Goal: Information Seeking & Learning: Find specific fact

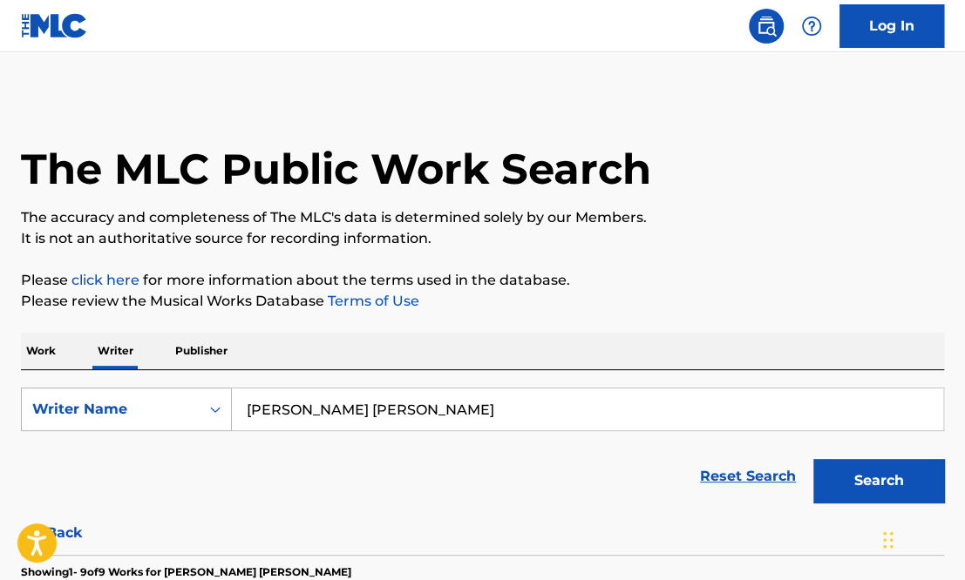
drag, startPoint x: 444, startPoint y: 397, endPoint x: 82, endPoint y: 424, distance: 363.6
click at [82, 424] on div "SearchWithCriteria805a072c-118f-479b-bdba-d2e075ccec8e Writer Name [PERSON_NAME…" at bounding box center [482, 410] width 923 height 44
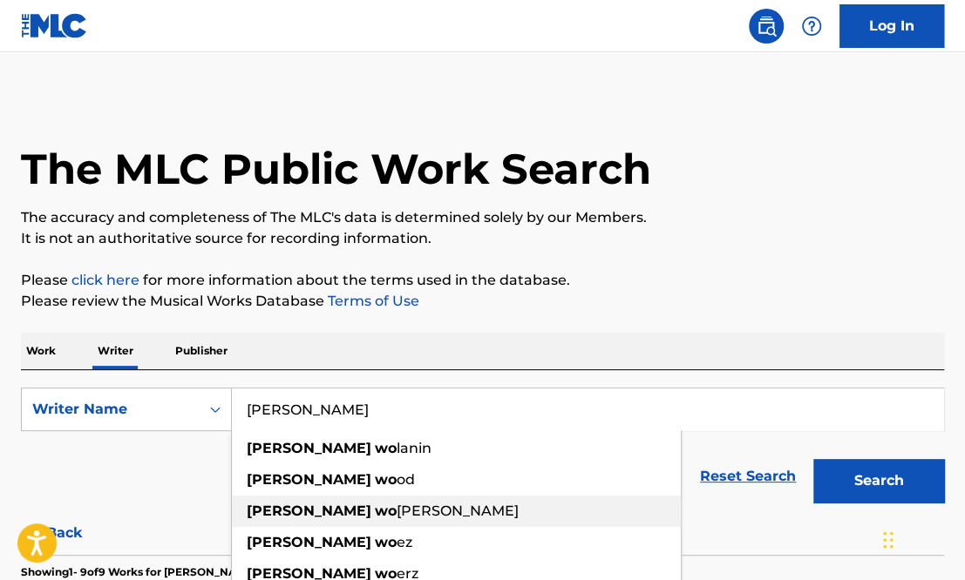
click at [397, 510] on span "[PERSON_NAME]" at bounding box center [458, 511] width 122 height 17
type input "[PERSON_NAME]"
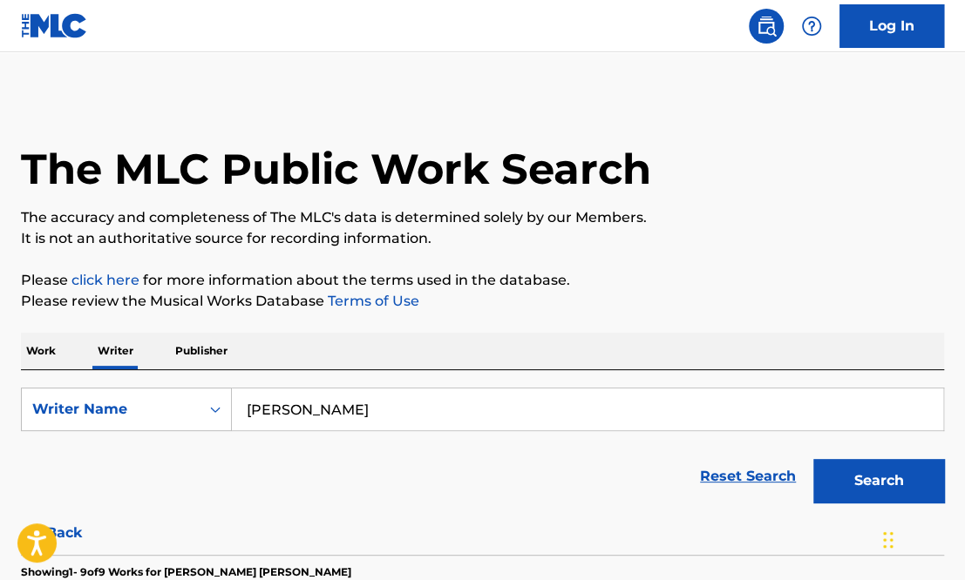
click at [875, 487] on button "Search" at bounding box center [878, 481] width 131 height 44
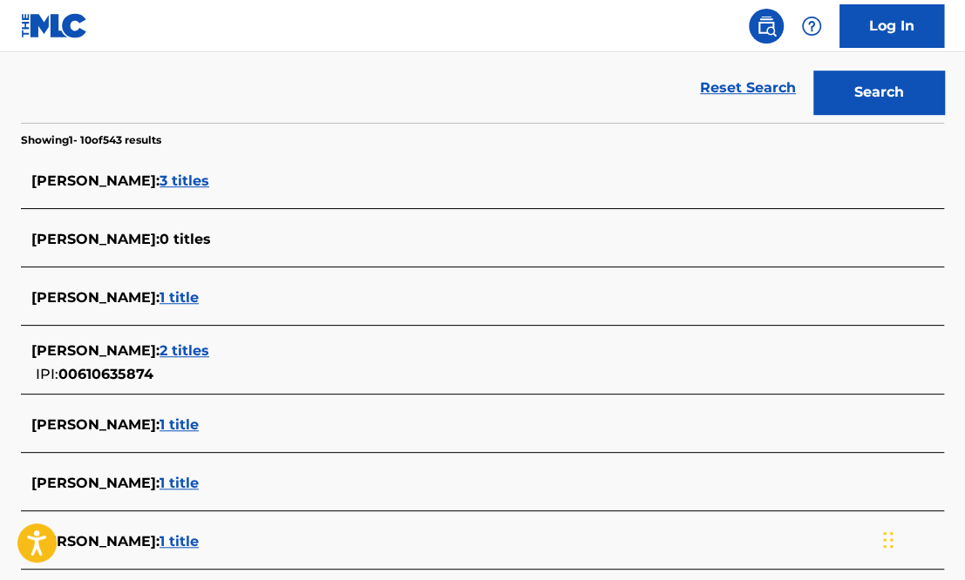
scroll to position [734, 0]
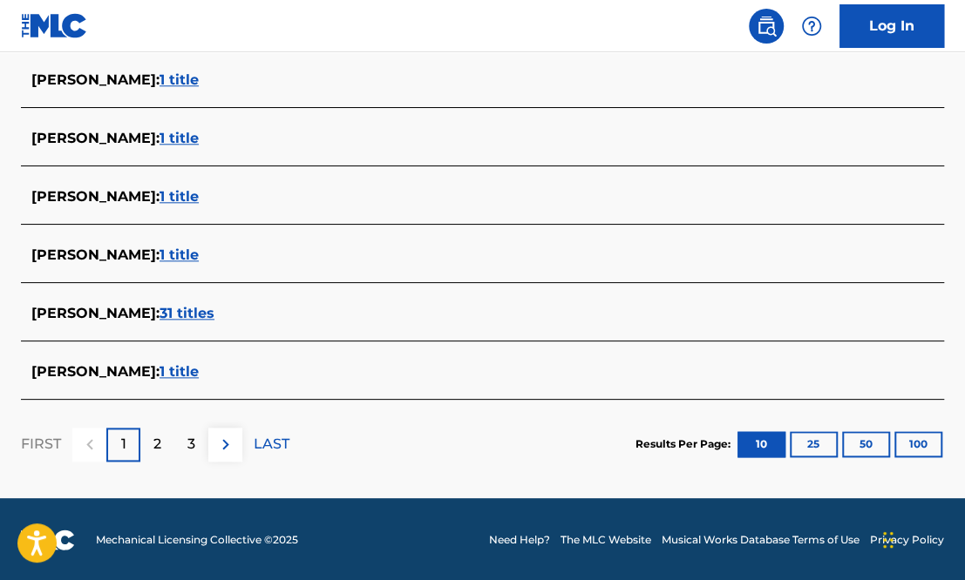
click at [193, 373] on span "1 title" at bounding box center [178, 371] width 39 height 17
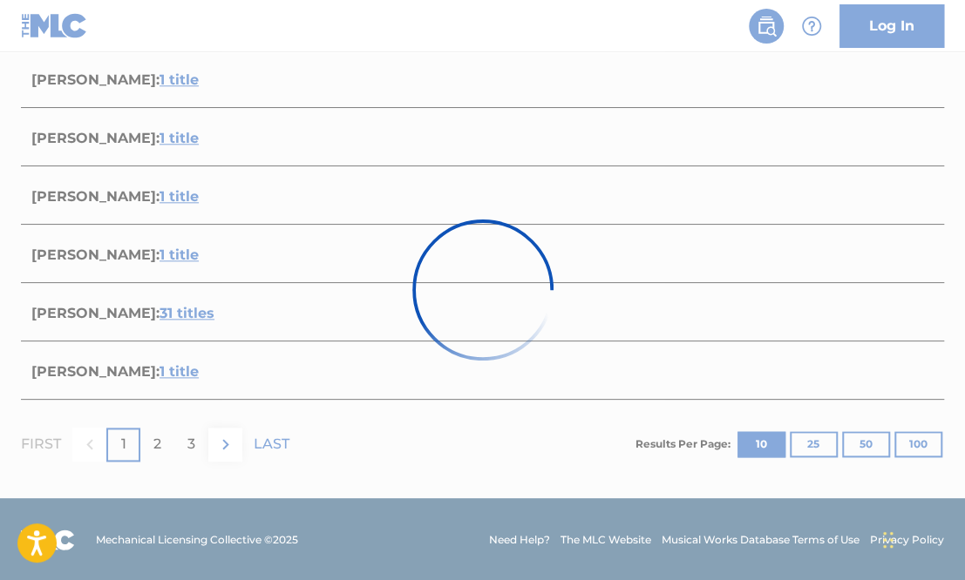
scroll to position [313, 0]
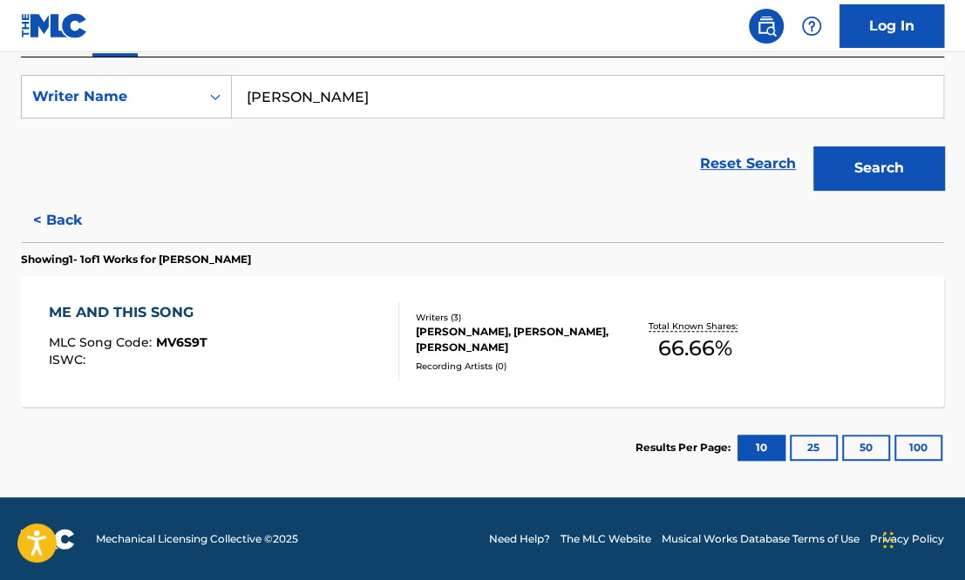
click at [228, 348] on div "ME AND THIS SONG MLC Song Code : MV6S9T ISWC :" at bounding box center [224, 341] width 350 height 78
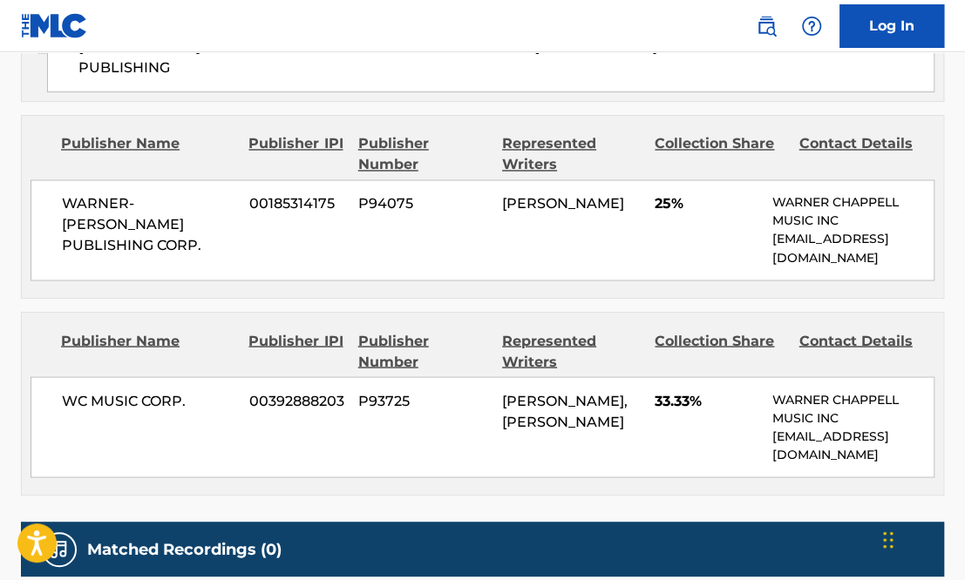
scroll to position [1197, 0]
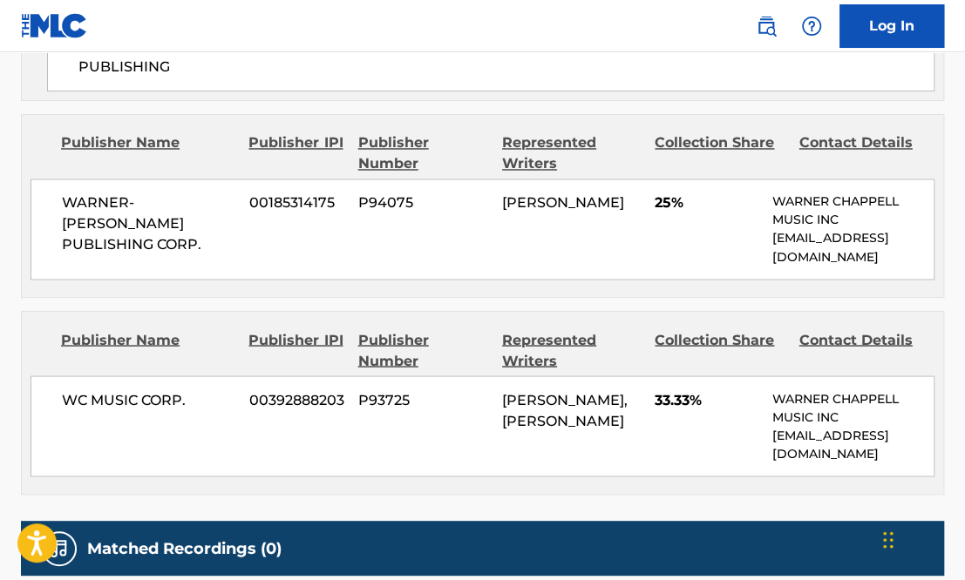
click at [551, 312] on div "Publisher Name Publisher IPI Publisher Number Represented Writers Collection Sh…" at bounding box center [482, 403] width 921 height 182
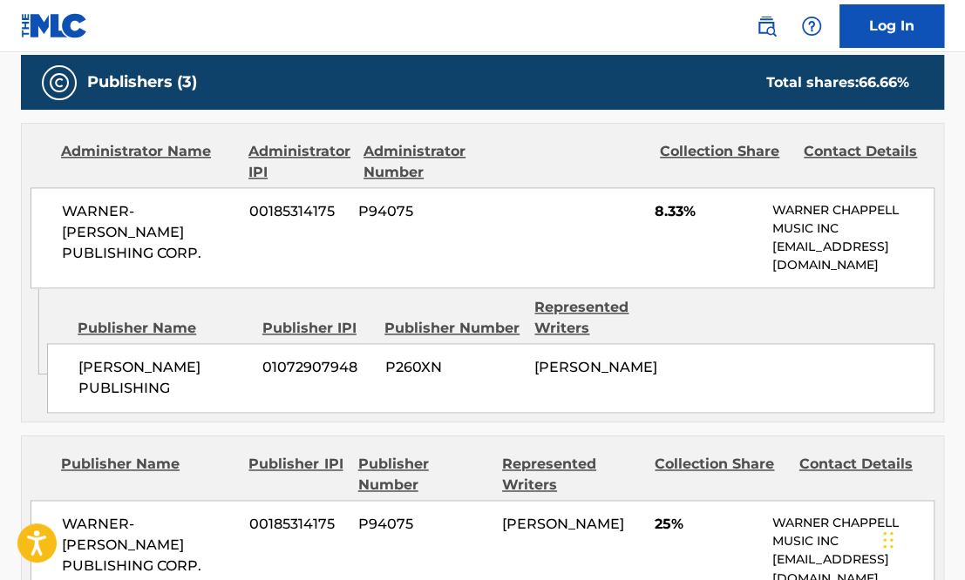
scroll to position [863, 0]
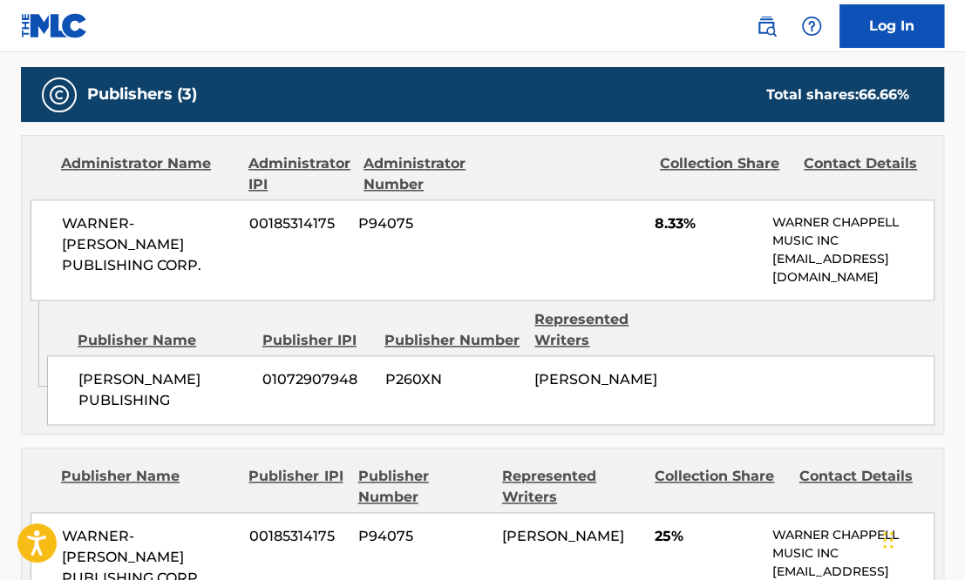
click at [561, 356] on div "[PERSON_NAME] PUBLISHING 01072907948 P260XN [PERSON_NAME]" at bounding box center [490, 391] width 887 height 70
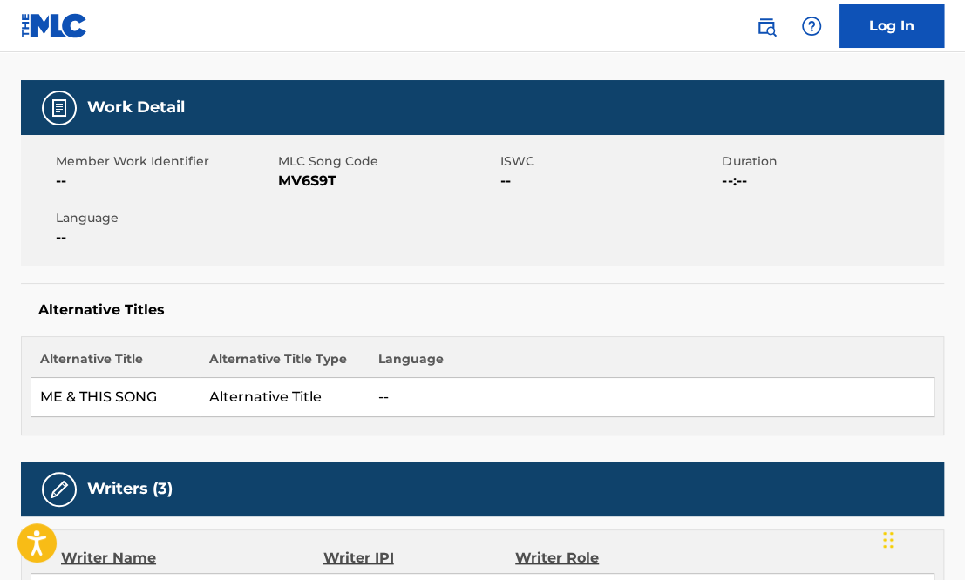
scroll to position [0, 0]
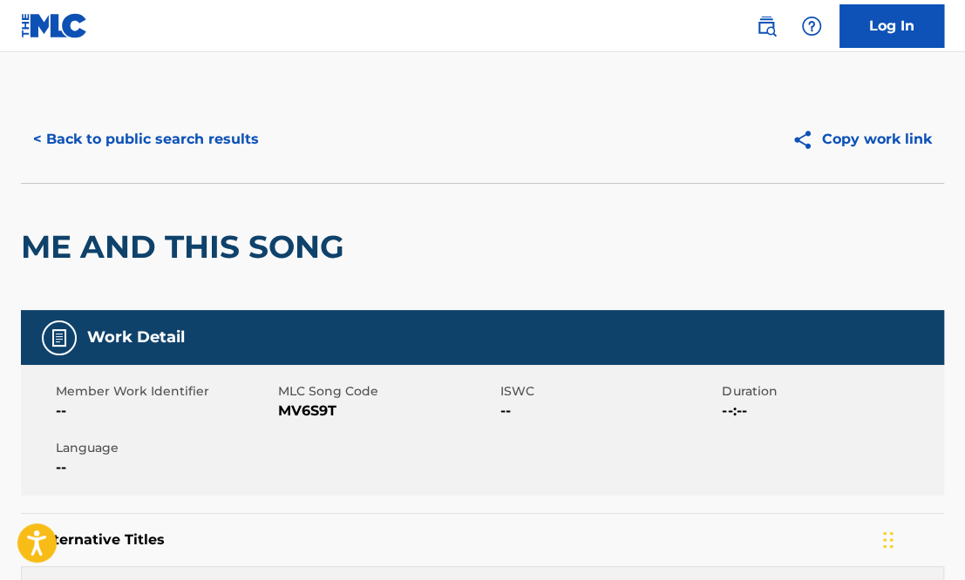
click at [110, 136] on button "< Back to public search results" at bounding box center [146, 140] width 250 height 44
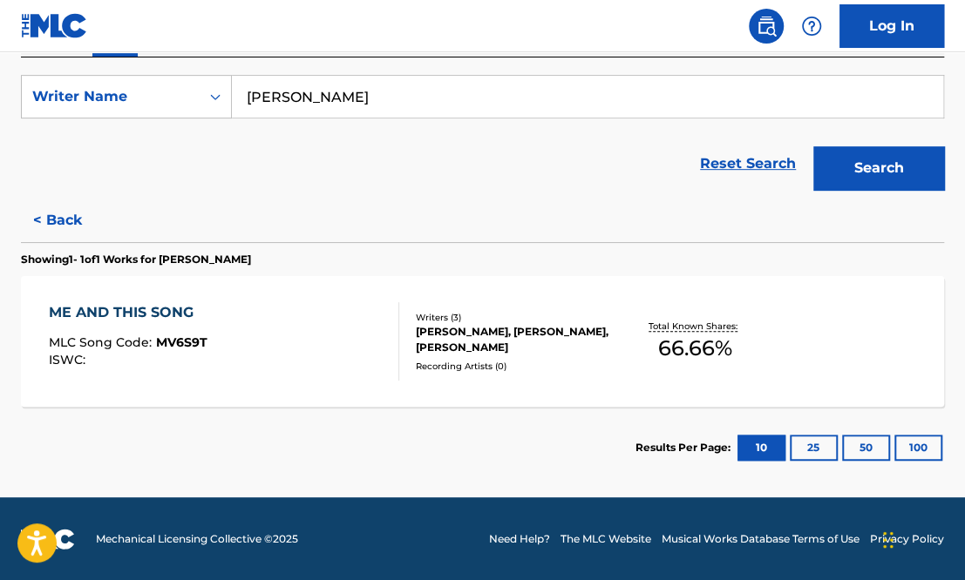
scroll to position [312, 0]
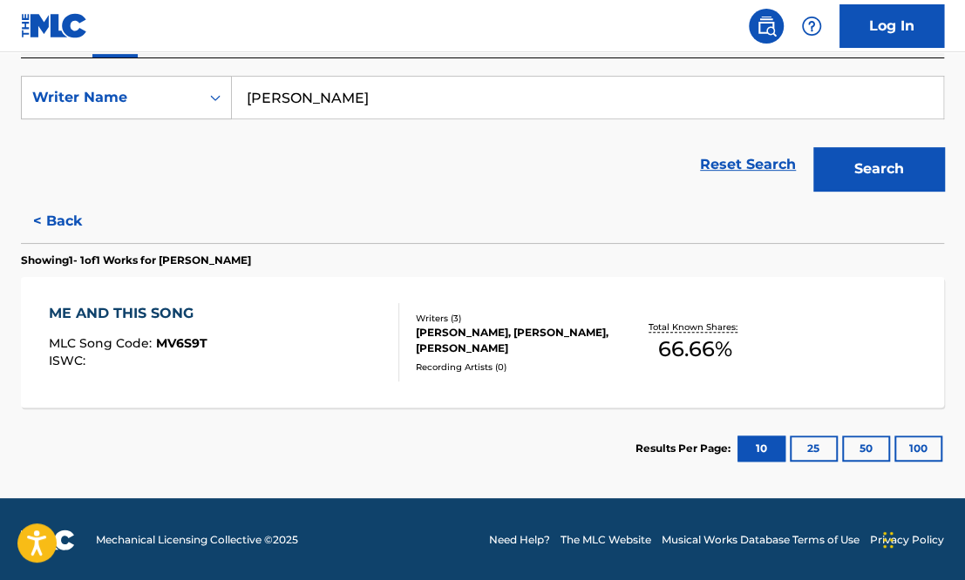
click at [60, 221] on button "< Back" at bounding box center [73, 222] width 105 height 44
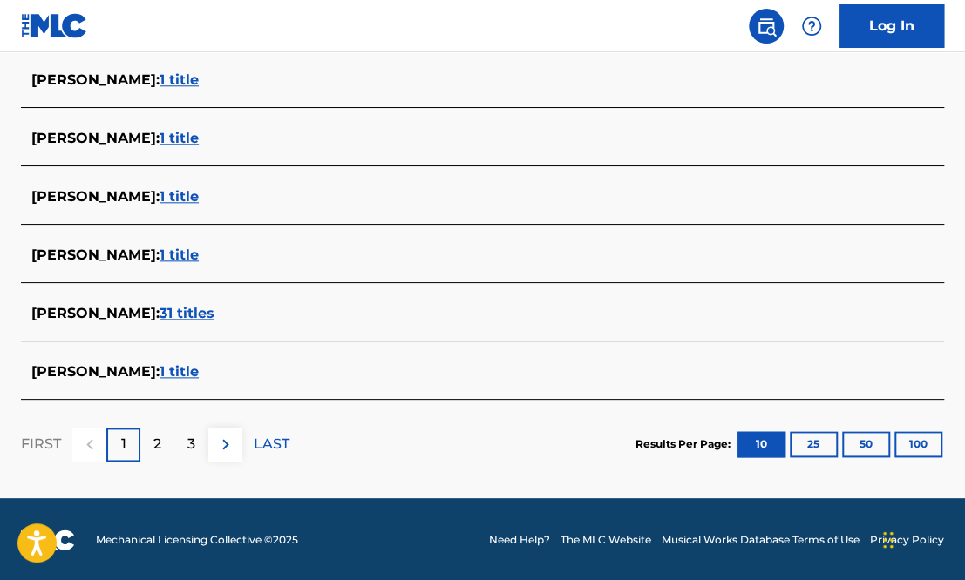
click at [164, 452] on div "2" at bounding box center [157, 445] width 34 height 34
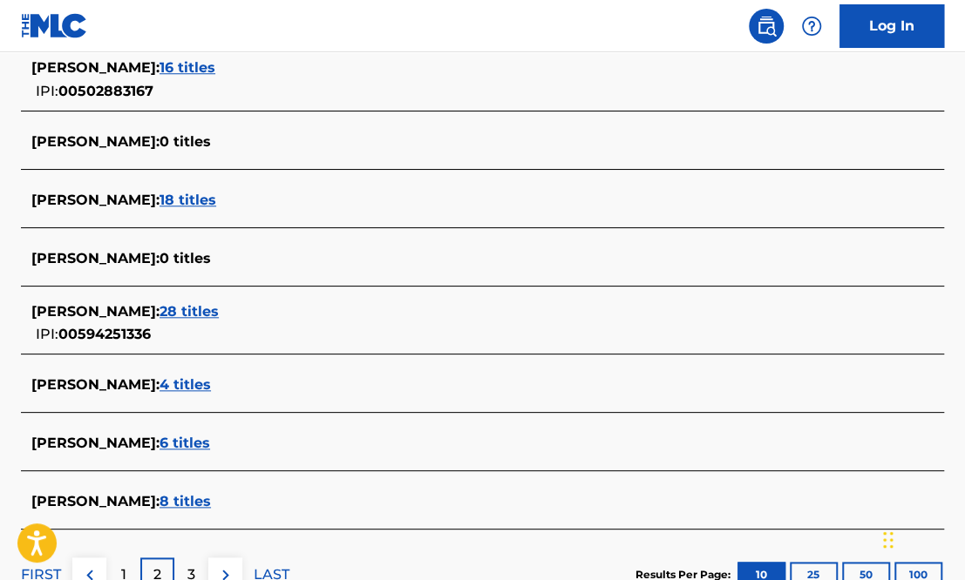
scroll to position [744, 0]
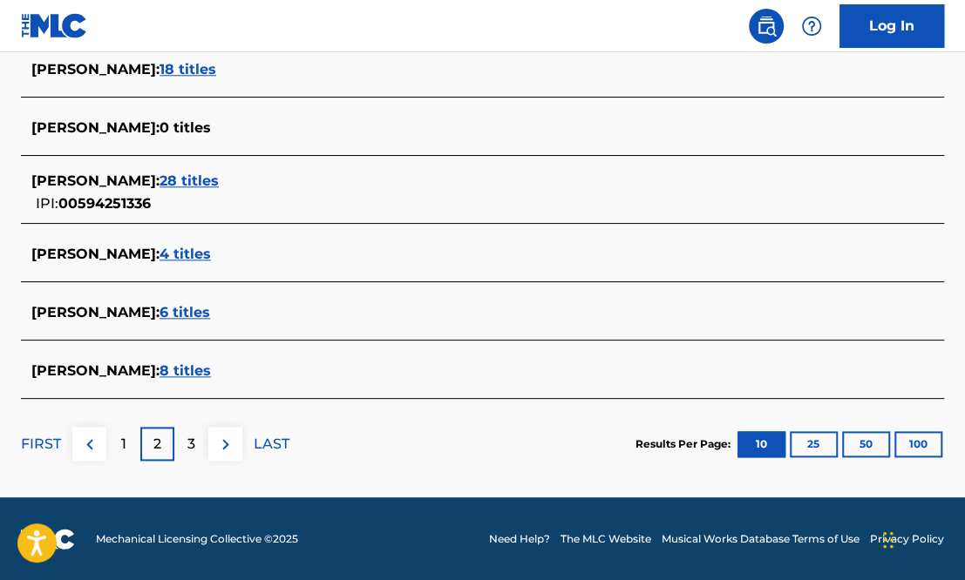
click at [188, 449] on p "3" at bounding box center [191, 444] width 8 height 21
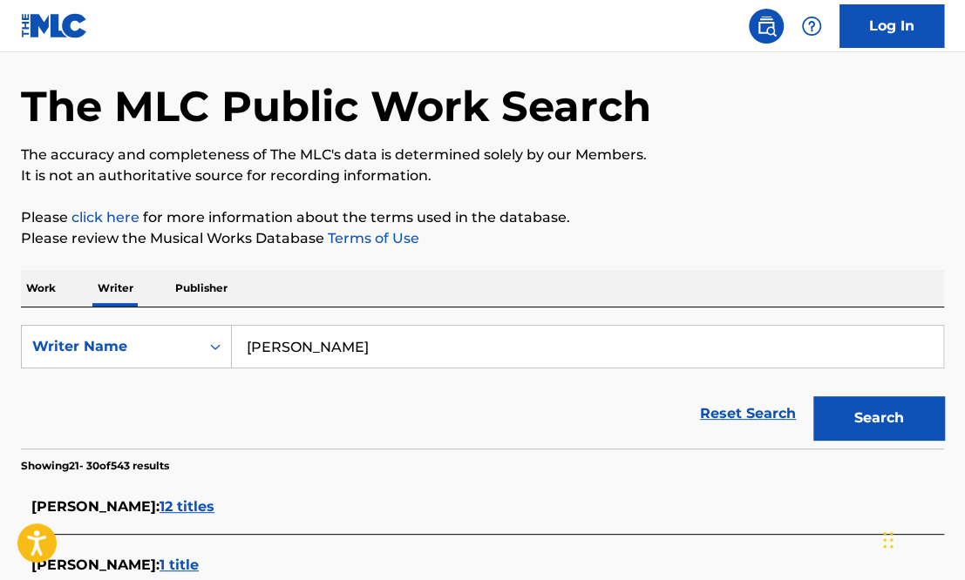
scroll to position [0, 0]
